Goal: Transaction & Acquisition: Purchase product/service

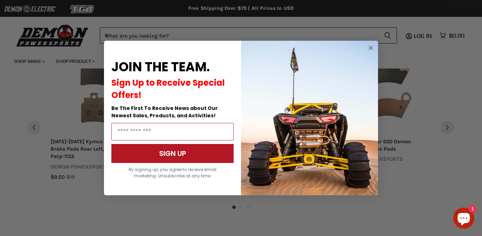
scroll to position [610, 0]
